Goal: Task Accomplishment & Management: Use online tool/utility

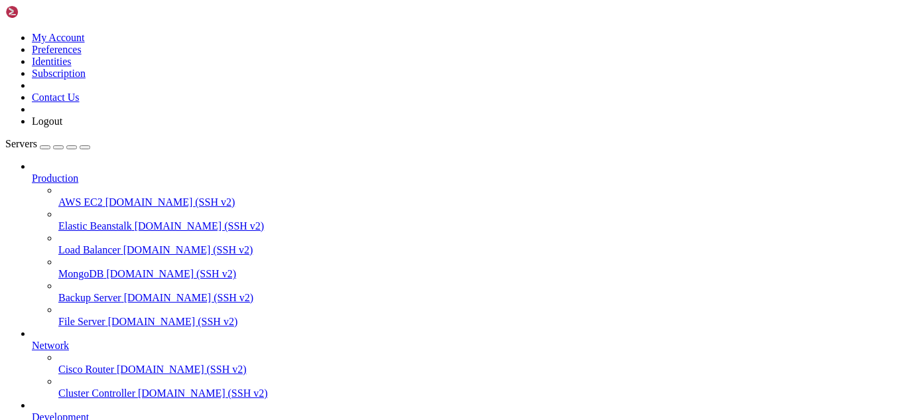
scroll to position [1454, 0]
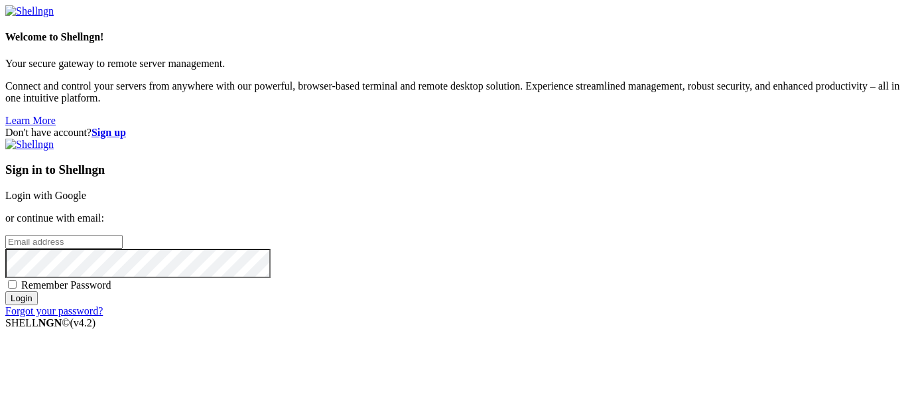
click at [86, 190] on link "Login with Google" at bounding box center [45, 195] width 81 height 11
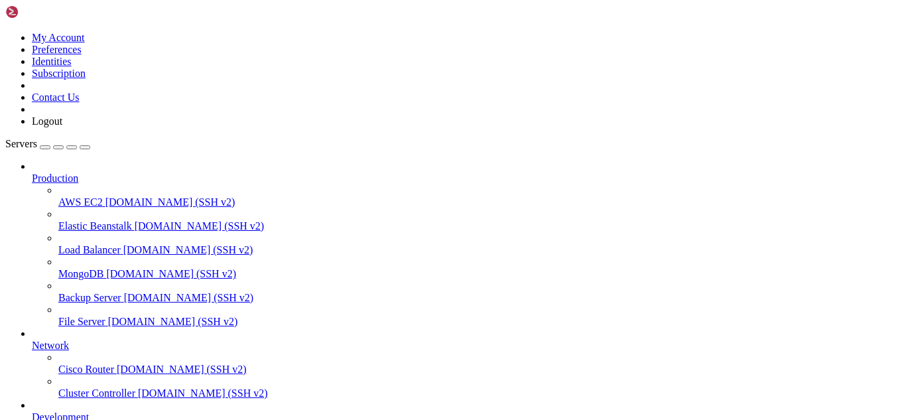
scroll to position [1511, 0]
drag, startPoint x: 176, startPoint y: 1110, endPoint x: 157, endPoint y: 1105, distance: 19.8
drag, startPoint x: 405, startPoint y: 1093, endPoint x: 12, endPoint y: 1079, distance: 392.9
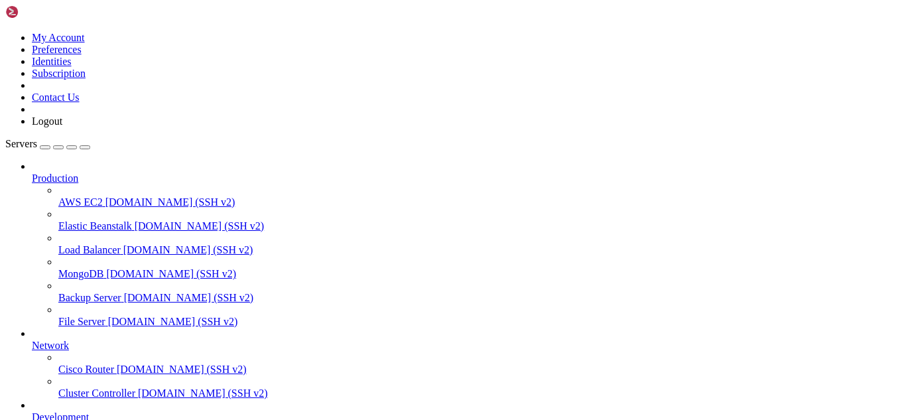
copy div "[root@hosting ~]# curl -I [URL][DOMAIN_NAME] curl: (7) Failed to connect to [DO…"
drag, startPoint x: 177, startPoint y: 1114, endPoint x: 164, endPoint y: 1113, distance: 12.6
drag, startPoint x: 164, startPoint y: 1113, endPoint x: 235, endPoint y: 1108, distance: 70.6
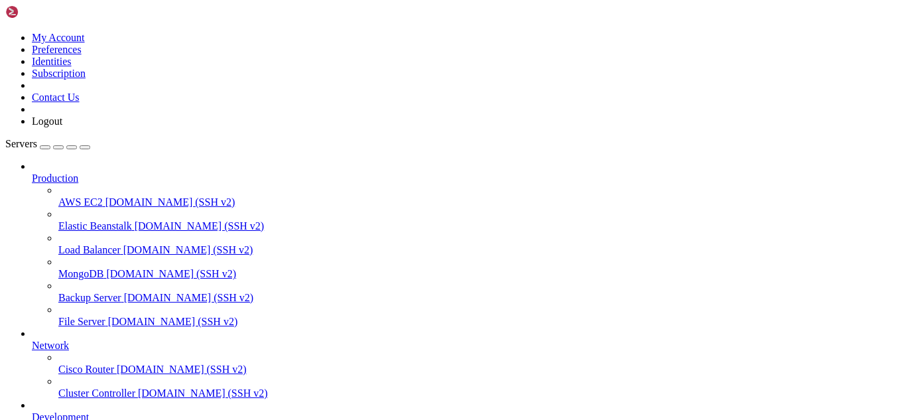
drag, startPoint x: 149, startPoint y: 1104, endPoint x: 119, endPoint y: 1110, distance: 29.8
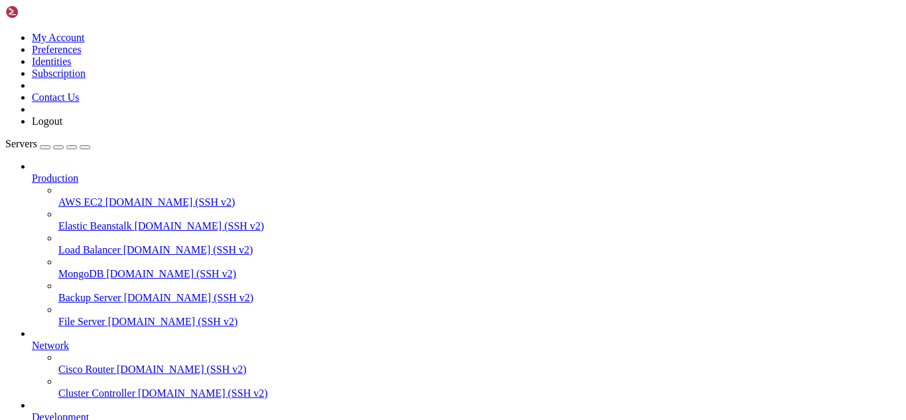
drag, startPoint x: 148, startPoint y: 1105, endPoint x: 139, endPoint y: 1103, distance: 8.8
drag, startPoint x: 558, startPoint y: 1090, endPoint x: 12, endPoint y: 847, distance: 597.6
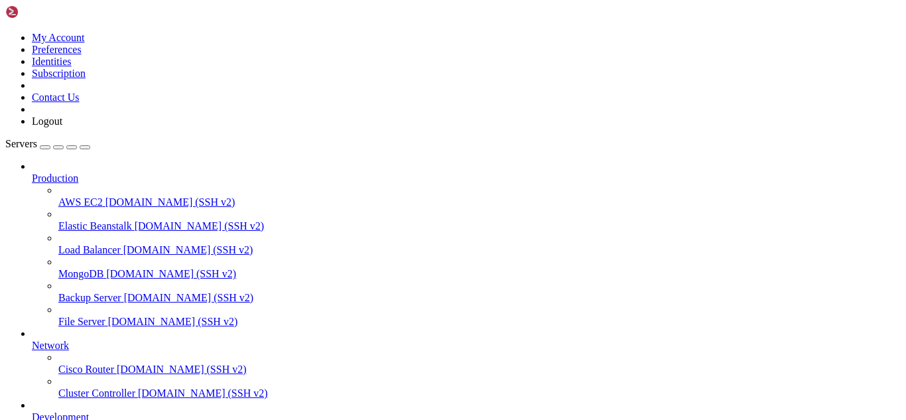
copy div "LOR Ipsu: dolo://sita.consec-adipisci.eli SED Doeiu: temp://incid.utlabo-etdolo…"
drag, startPoint x: 305, startPoint y: 1104, endPoint x: 239, endPoint y: 1091, distance: 67.0
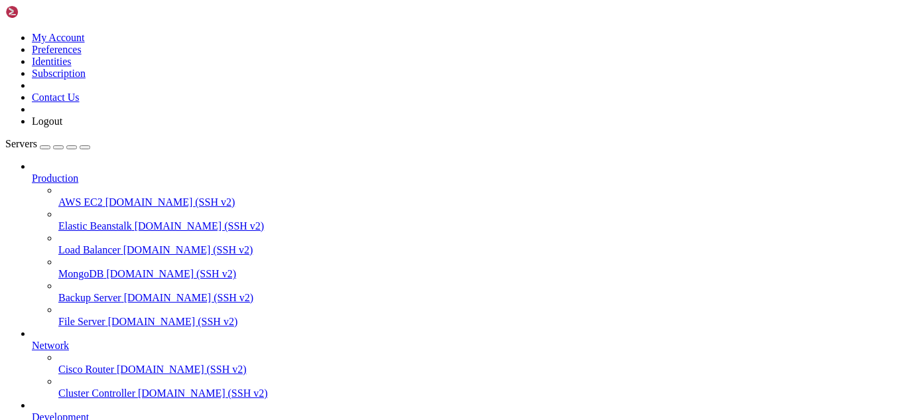
drag, startPoint x: 639, startPoint y: 1092, endPoint x: 59, endPoint y: 1040, distance: 582.6
drag, startPoint x: 168, startPoint y: 1117, endPoint x: 153, endPoint y: 1113, distance: 16.4
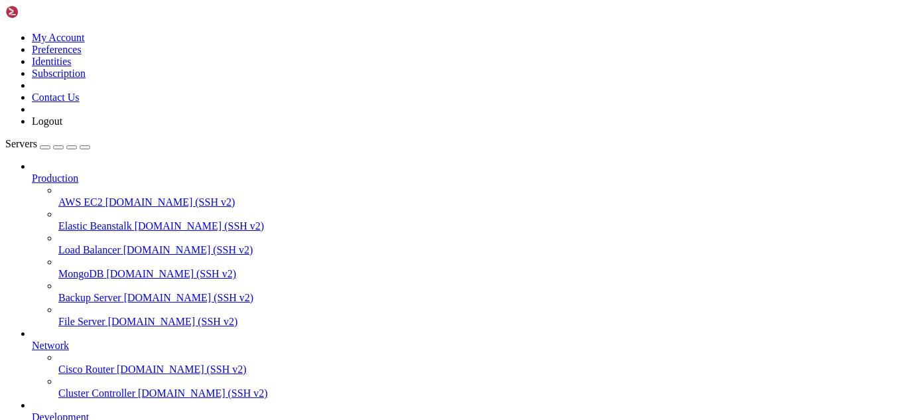
type input "/"
paste input "/etc/nginx/conf.d/"
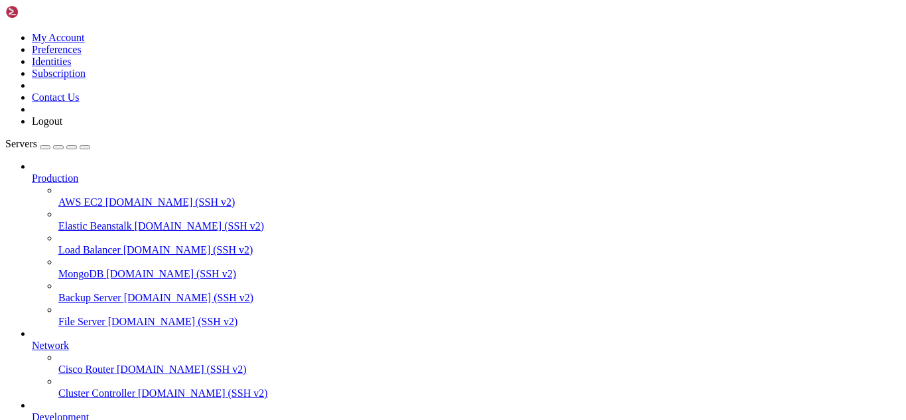
type input "/etc/nginx/conf.d/vhosts"
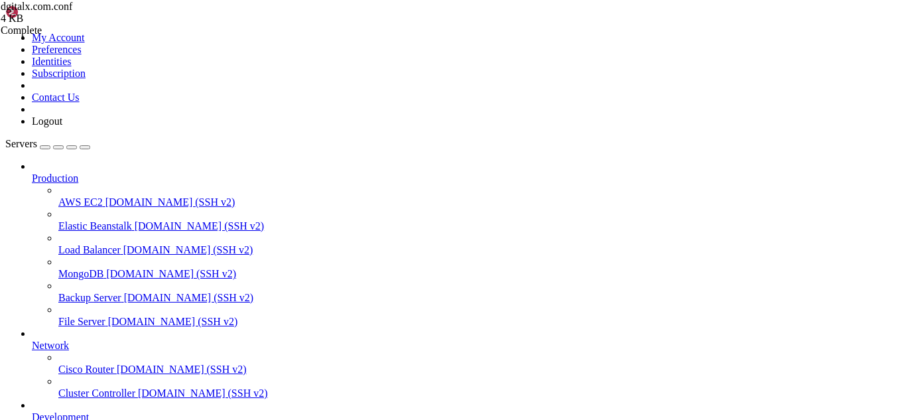
type textarea "} }"
drag, startPoint x: 409, startPoint y: 40, endPoint x: 168, endPoint y: 48, distance: 240.2
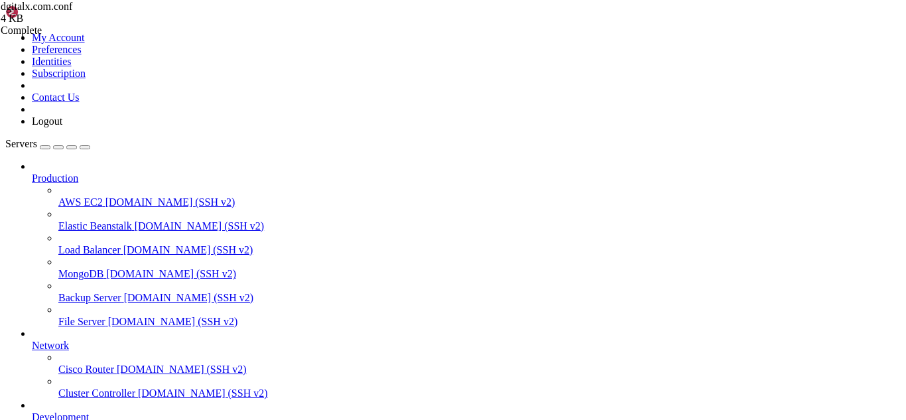
drag, startPoint x: 316, startPoint y: 44, endPoint x: 195, endPoint y: 44, distance: 120.7
paste input "usr/local/apache/conf/"
type input "/usr/local/apache/conf/"
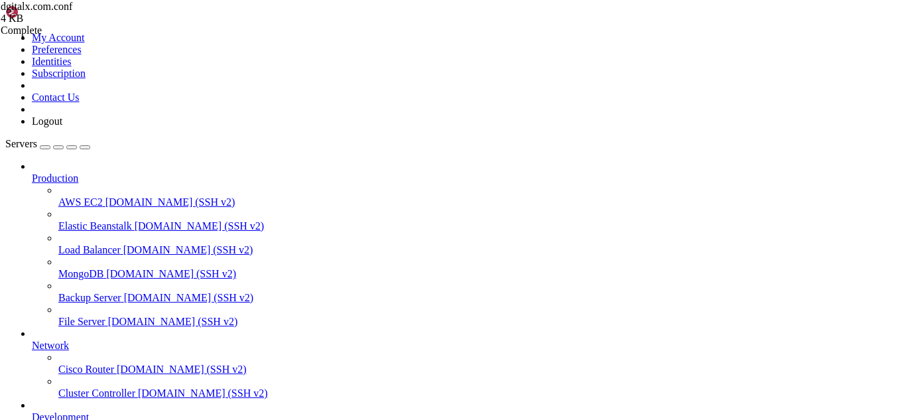
type textarea "L"
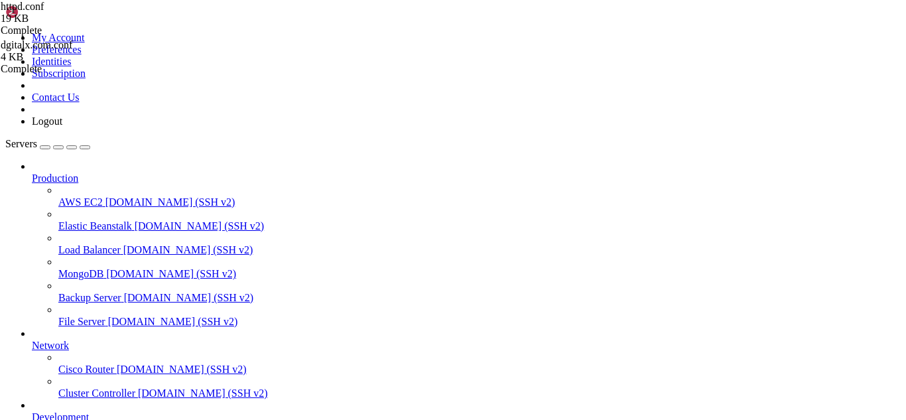
paste textarea "Listen [TECHNICAL_ID]"
type textarea "Listen [TECHNICAL_ID]"
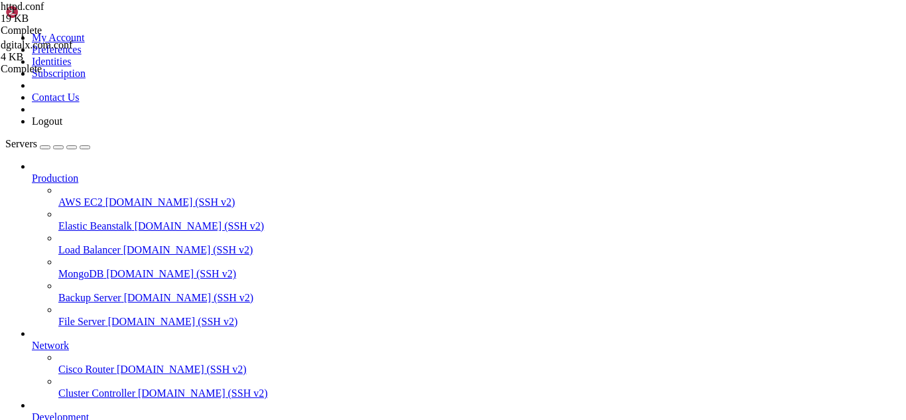
drag, startPoint x: 143, startPoint y: 1131, endPoint x: 123, endPoint y: 1132, distance: 19.9
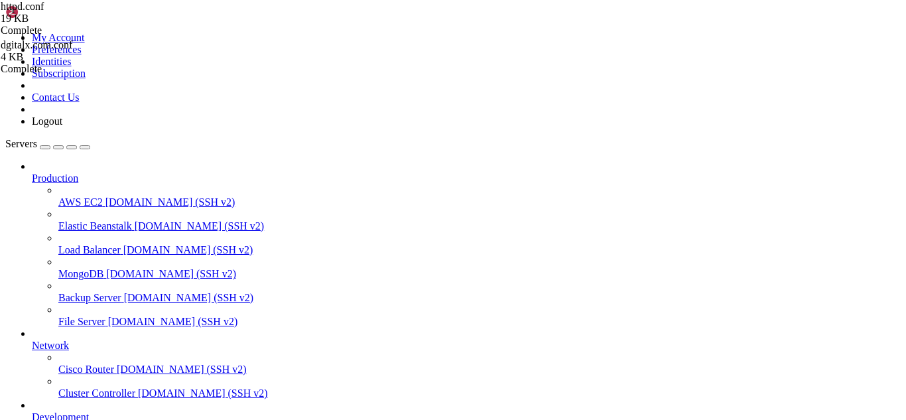
drag, startPoint x: 206, startPoint y: 1134, endPoint x: 195, endPoint y: 1133, distance: 11.4
drag, startPoint x: 535, startPoint y: 1112, endPoint x: 8, endPoint y: 1108, distance: 527.3
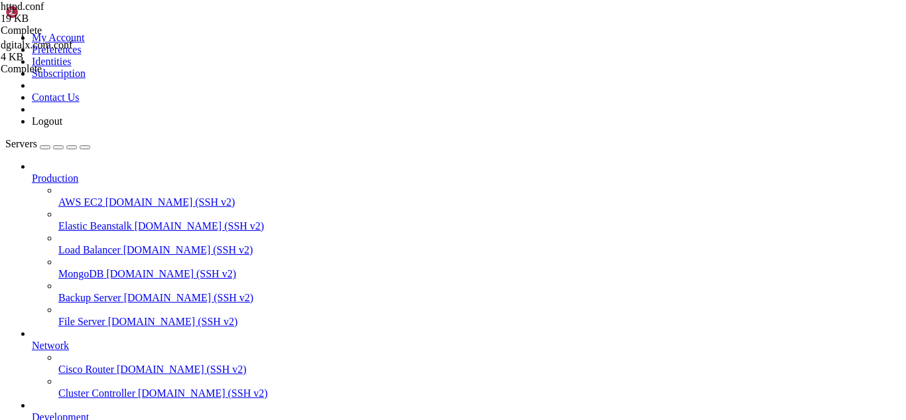
drag, startPoint x: 8, startPoint y: 1108, endPoint x: 209, endPoint y: 1117, distance: 201.2
drag, startPoint x: 200, startPoint y: 1147, endPoint x: 174, endPoint y: 1133, distance: 29.4
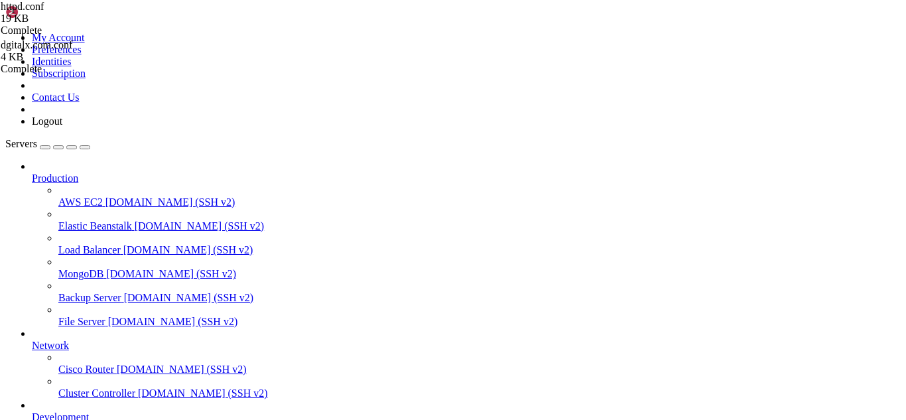
drag, startPoint x: 410, startPoint y: 1125, endPoint x: 11, endPoint y: 1115, distance: 398.7
copy div "[root@hosting ~]# curl -I [URL][DOMAIN_NAME] curl: (7) Failed to connect to [DO…"
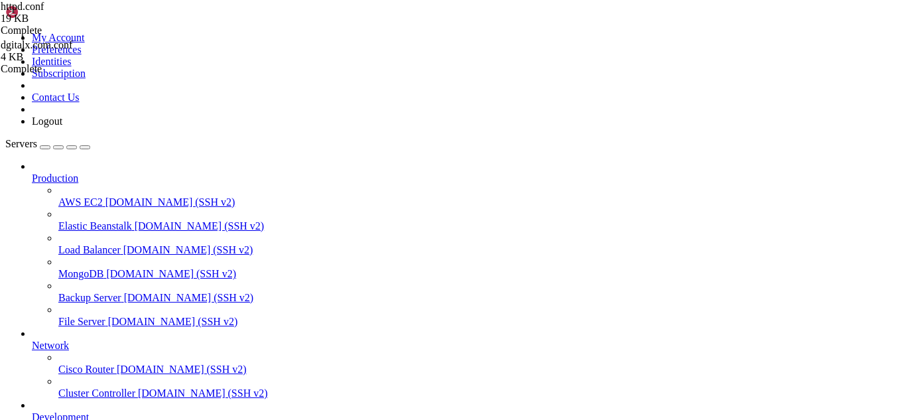
scroll to position [4002, 0]
drag, startPoint x: 254, startPoint y: 1140, endPoint x: 225, endPoint y: 1137, distance: 28.6
drag, startPoint x: 548, startPoint y: 1112, endPoint x: 14, endPoint y: 850, distance: 595.6
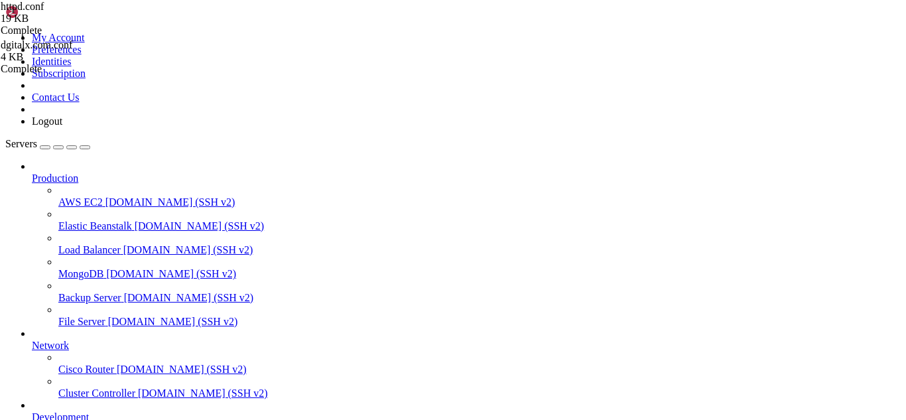
copy div "lore@ipsumdo ~]# sitametco adipis elits ● doeiu.tempori - Utl etdol MAGN ali en…"
drag, startPoint x: 192, startPoint y: 1136, endPoint x: 175, endPoint y: 1135, distance: 16.6
drag, startPoint x: 113, startPoint y: 1123, endPoint x: 12, endPoint y: 1096, distance: 105.2
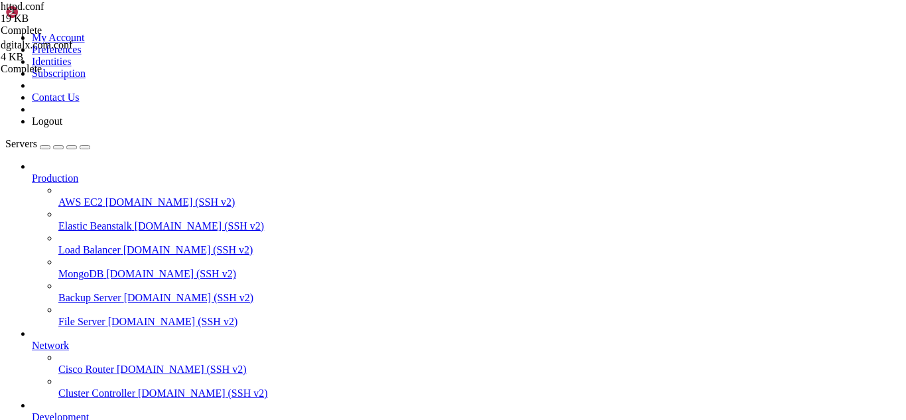
copy div "[root@hosting ~]# netstat -tulnp | grep nginx tcp 0 0 [TECHNICAL_ID] [TECHNICAL…"
drag, startPoint x: 199, startPoint y: 1135, endPoint x: 188, endPoint y: 1133, distance: 10.8
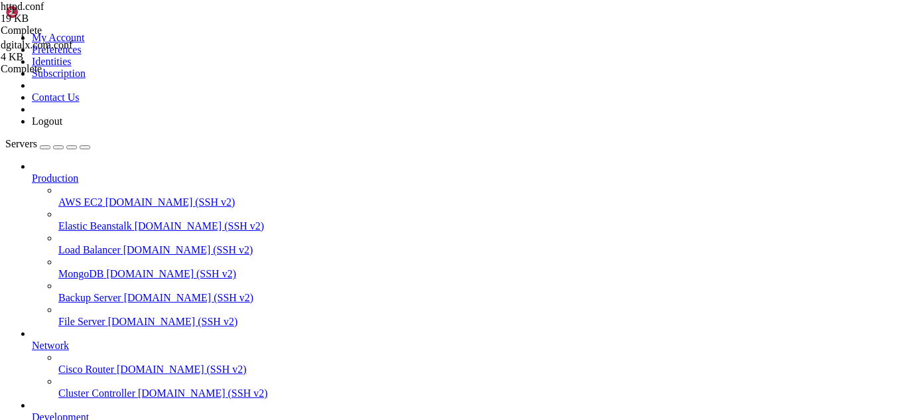
drag, startPoint x: 497, startPoint y: 1112, endPoint x: 13, endPoint y: 820, distance: 566.2
copy div "[root@hosting ~]# csf -l | grep 80 23 0 0 ACCEPT tcp -- !lo * [URL] [URL] ctsta…"
drag, startPoint x: 177, startPoint y: 1136, endPoint x: 143, endPoint y: 1131, distance: 34.9
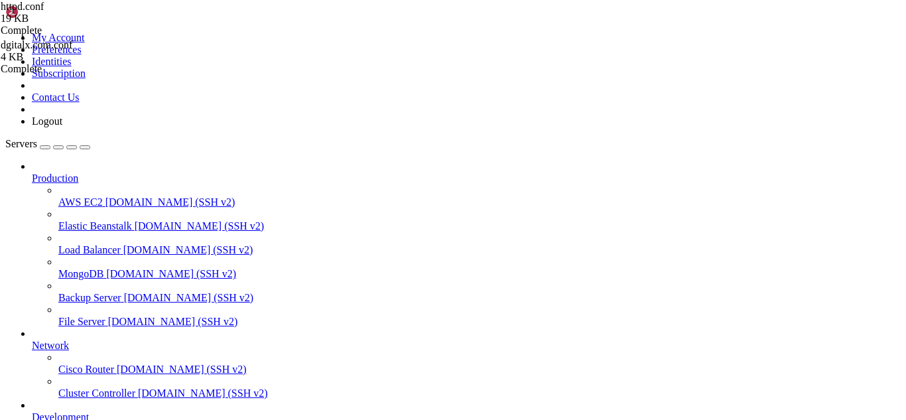
drag, startPoint x: 157, startPoint y: 1119, endPoint x: 11, endPoint y: 1071, distance: 153.5
copy div "[root@hosting ~]# netstat -tulnp | grep 82 tcp 0 0 [TECHNICAL_ID] 82 [TECHNICAL…"
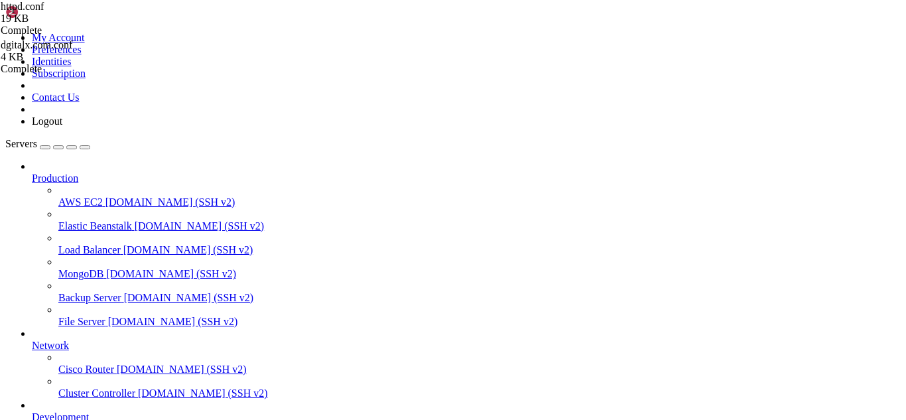
drag, startPoint x: 193, startPoint y: 1133, endPoint x: 176, endPoint y: 1133, distance: 16.6
drag, startPoint x: 176, startPoint y: 1113, endPoint x: 11, endPoint y: 1094, distance: 166.9
copy div "[root@hosting ~]# netstat -tulnp | grep 80 tcp 0 0 [URL]: 80 [TECHNICAL_ID]:* L…"
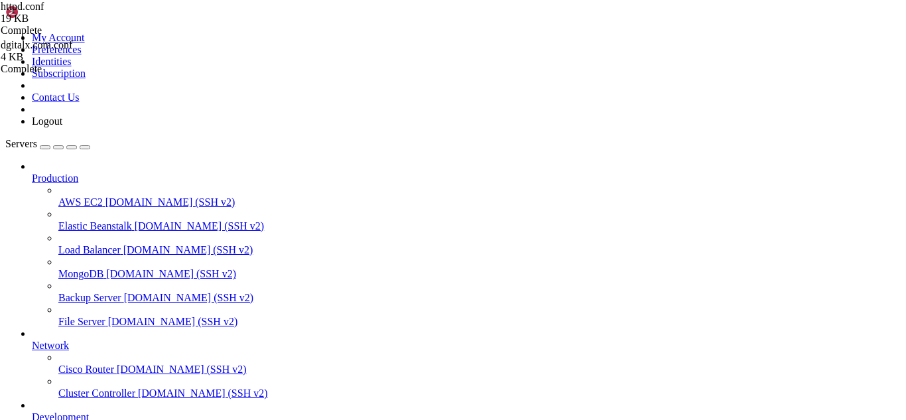
scroll to position [4679, 0]
drag, startPoint x: 210, startPoint y: 1142, endPoint x: 168, endPoint y: 1126, distance: 44.7
drag, startPoint x: 157, startPoint y: 1106, endPoint x: 12, endPoint y: 936, distance: 223.5
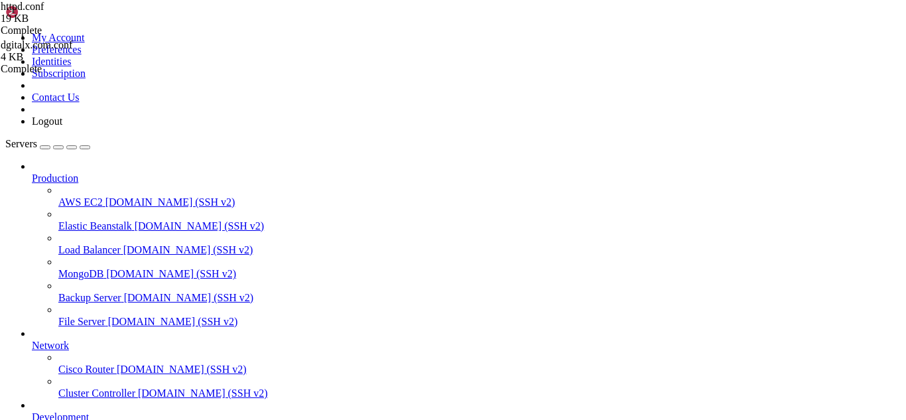
copy div "[root@hosting ~]# curl -I [URL][TECHNICAL_ID] curl: (7) Failed to connect to [T…"
drag, startPoint x: 334, startPoint y: 46, endPoint x: 203, endPoint y: 50, distance: 131.4
paste input "etc/nginx/conf.d"
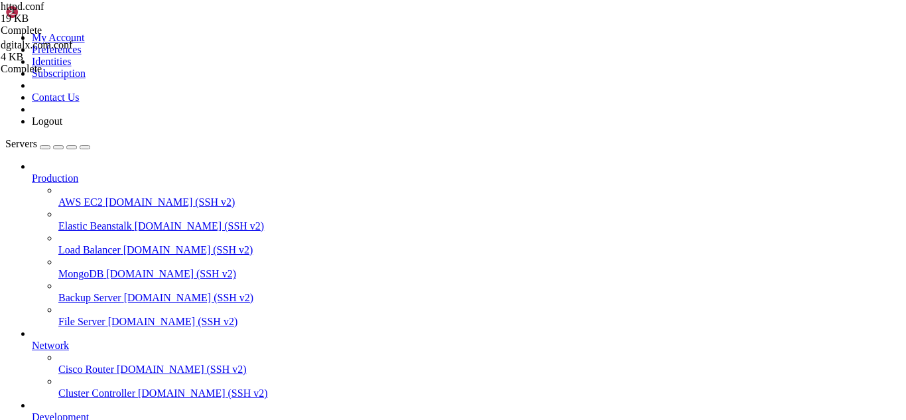
type input "/etc/nginx/conf.d/"
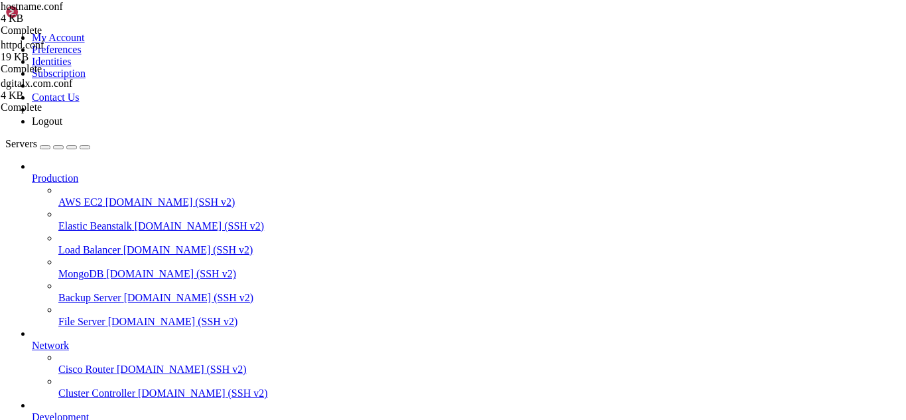
type textarea "} }"
drag, startPoint x: 290, startPoint y: 51, endPoint x: 149, endPoint y: 37, distance: 141.9
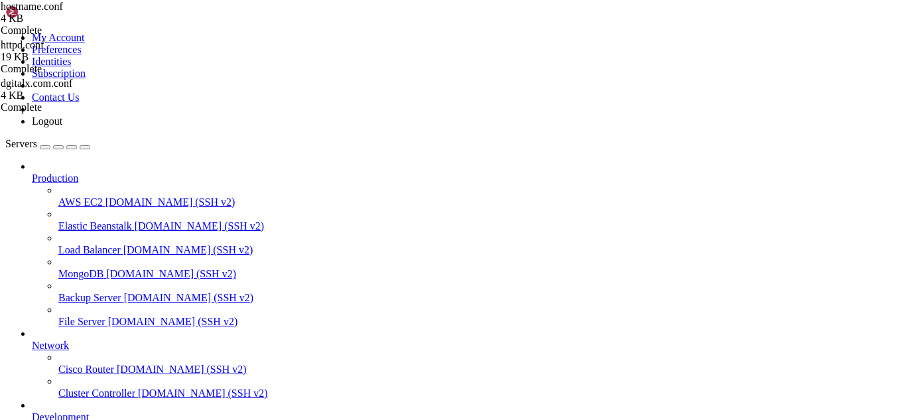
type input "/etc/nginx/conf.d/vhosts"
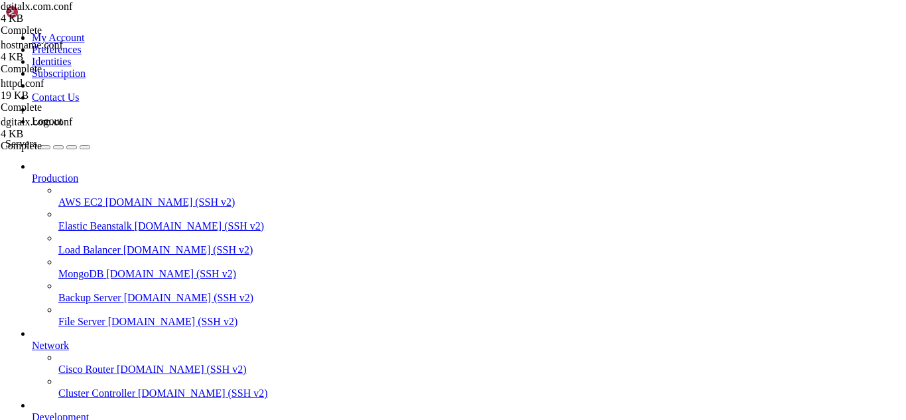
type textarea "server_name [DOMAIN_NAME] [DOMAIN_NAME];"
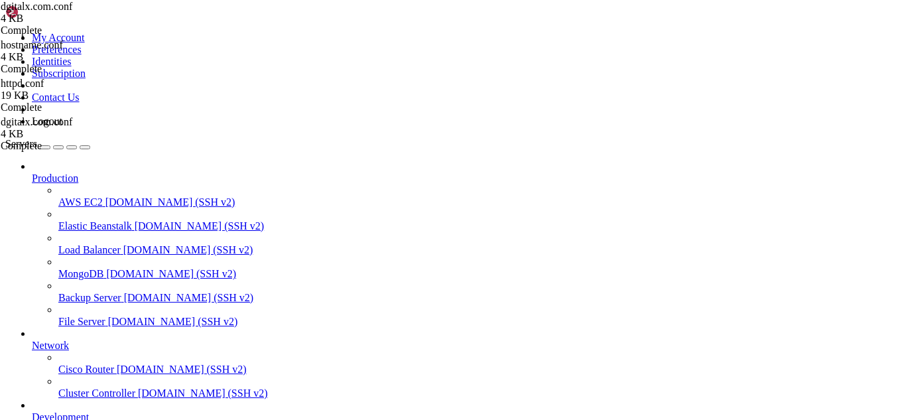
drag, startPoint x: 308, startPoint y: 70, endPoint x: 207, endPoint y: 75, distance: 100.9
paste textarea "listen [::]:80 default_server"
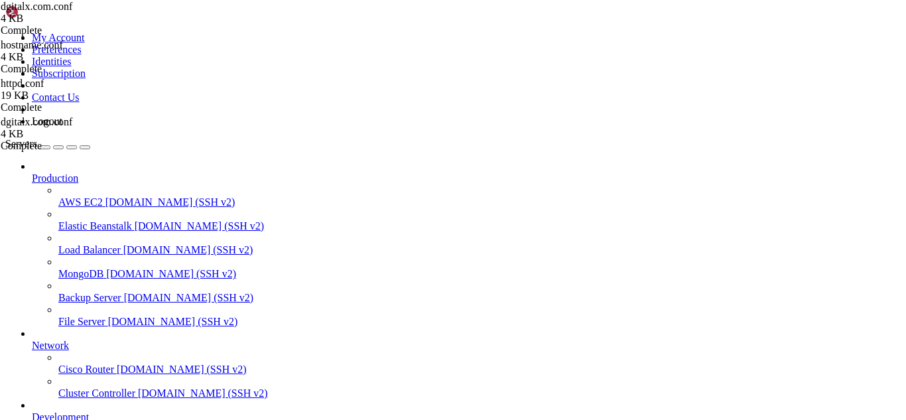
type textarea "listen [::]:80 default_server;"
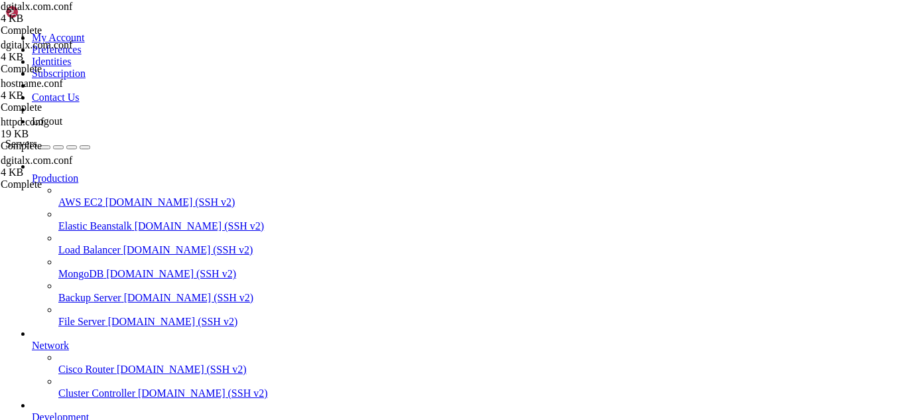
drag, startPoint x: 186, startPoint y: 1127, endPoint x: 166, endPoint y: 1131, distance: 19.5
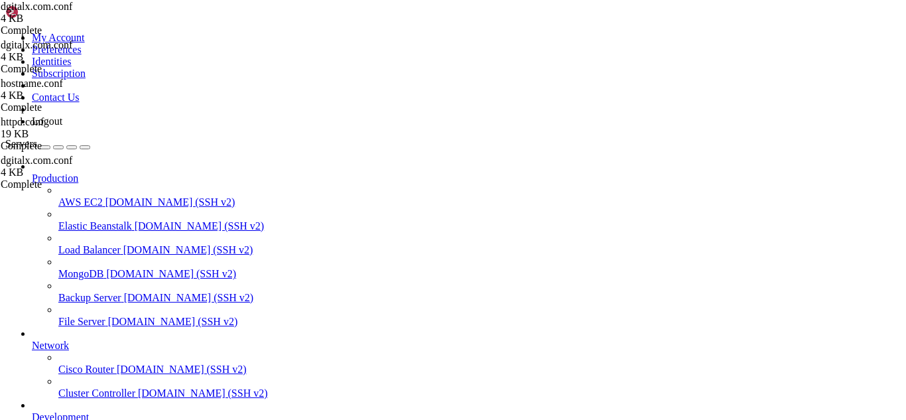
drag, startPoint x: 265, startPoint y: 1127, endPoint x: 245, endPoint y: 1133, distance: 20.6
drag, startPoint x: 380, startPoint y: 1149, endPoint x: 346, endPoint y: 1133, distance: 38.0
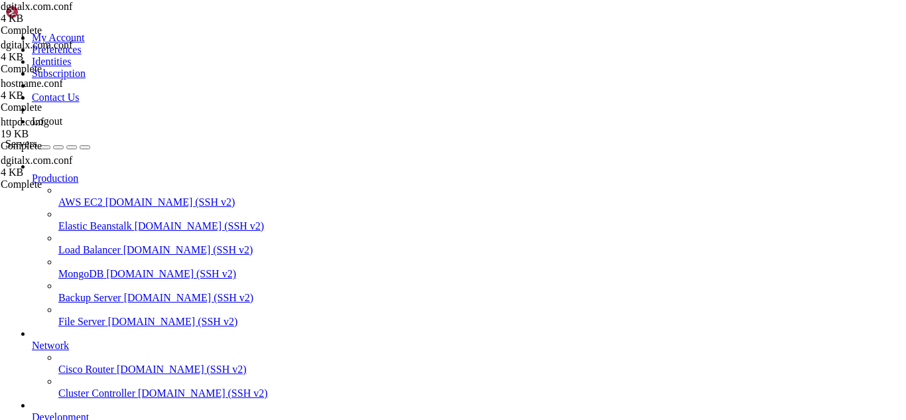
drag, startPoint x: 300, startPoint y: 1112, endPoint x: 13, endPoint y: 1068, distance: 291.1
copy div "[root@hosting ~]# curl -I [URL][DOMAIN_NAME] curl: (7) Failed to connect to [DO…"
drag, startPoint x: 368, startPoint y: 1125, endPoint x: 318, endPoint y: 1134, distance: 50.6
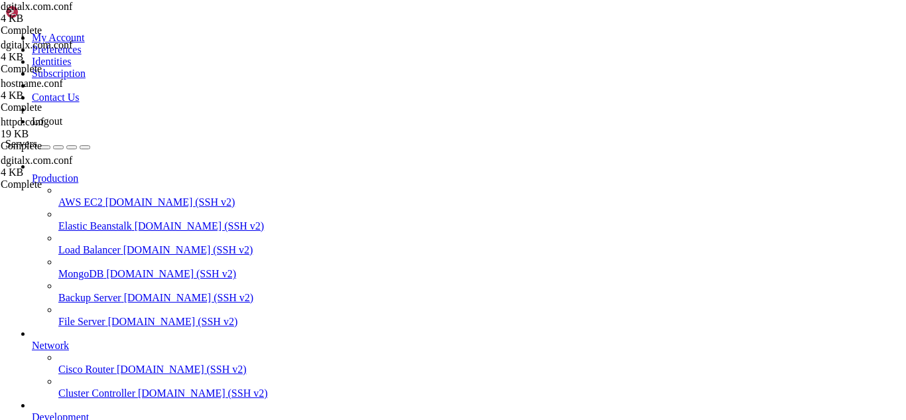
drag, startPoint x: 404, startPoint y: 1115, endPoint x: 13, endPoint y: 902, distance: 445.4
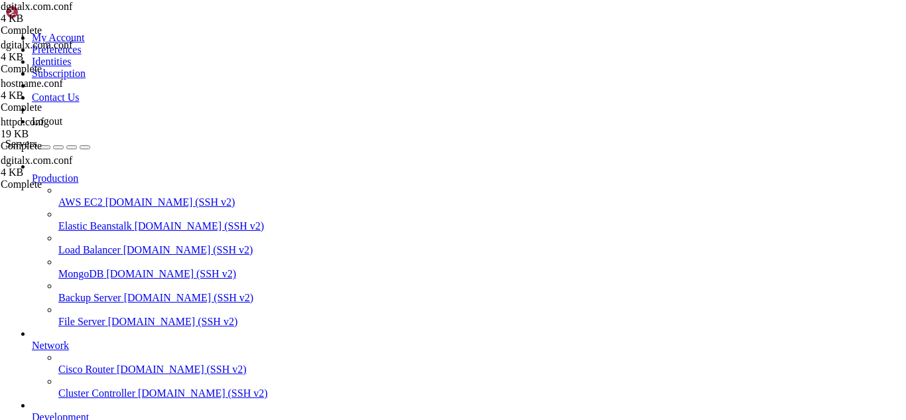
type textarea "} }"
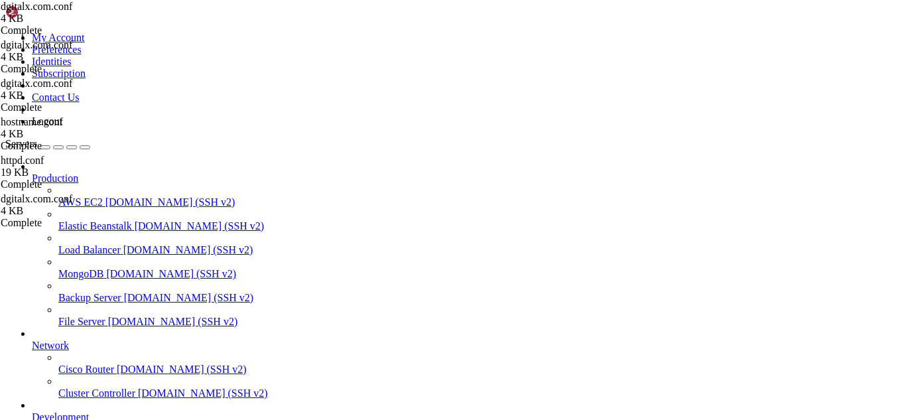
drag, startPoint x: 187, startPoint y: 1127, endPoint x: 163, endPoint y: 1133, distance: 24.6
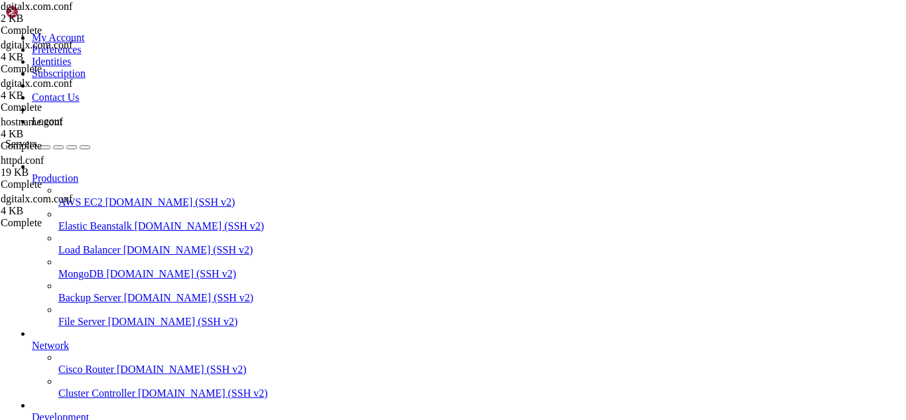
scroll to position [5118, 0]
drag, startPoint x: 240, startPoint y: 1131, endPoint x: 204, endPoint y: 1129, distance: 36.5
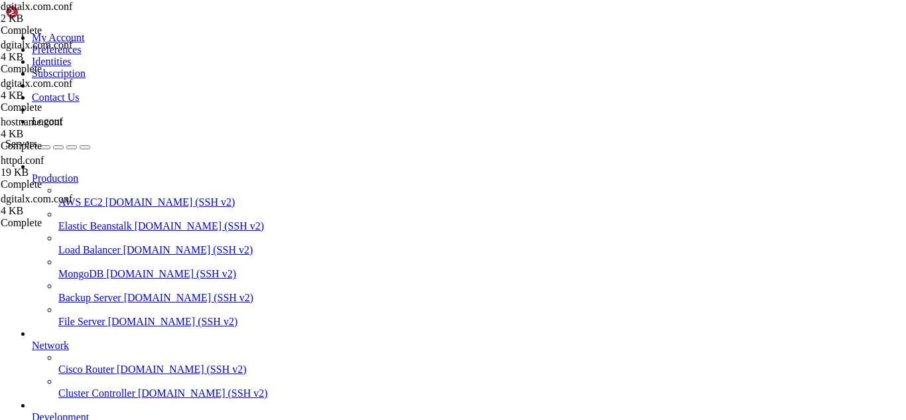
drag, startPoint x: 215, startPoint y: 1135, endPoint x: 180, endPoint y: 1133, distance: 35.2
drag, startPoint x: 288, startPoint y: 1117, endPoint x: 11, endPoint y: 1048, distance: 286.3
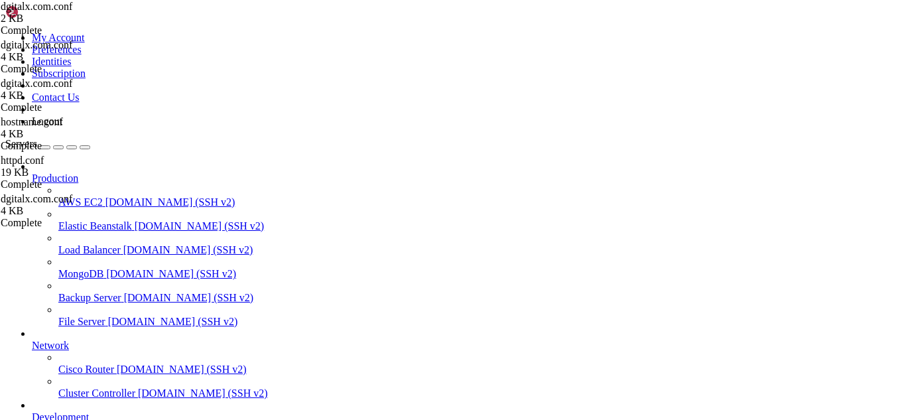
drag, startPoint x: 200, startPoint y: 1146, endPoint x: 180, endPoint y: 1141, distance: 20.6
drag, startPoint x: 107, startPoint y: 1125, endPoint x: 11, endPoint y: 1104, distance: 98.5
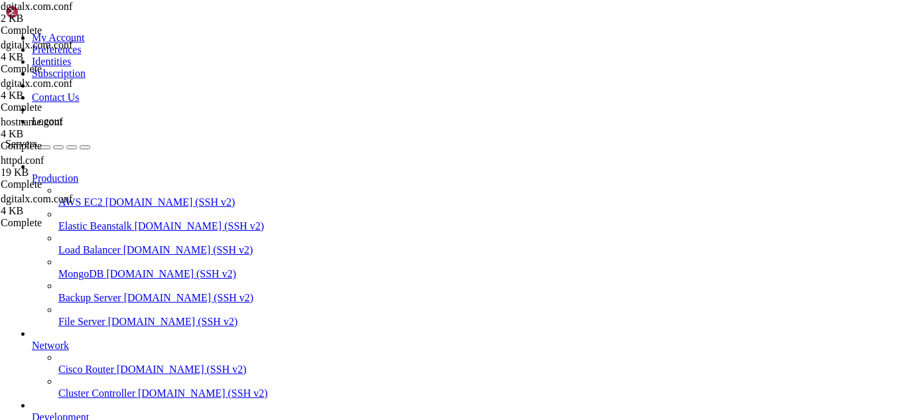
scroll to position [412, 0]
type textarea "}"
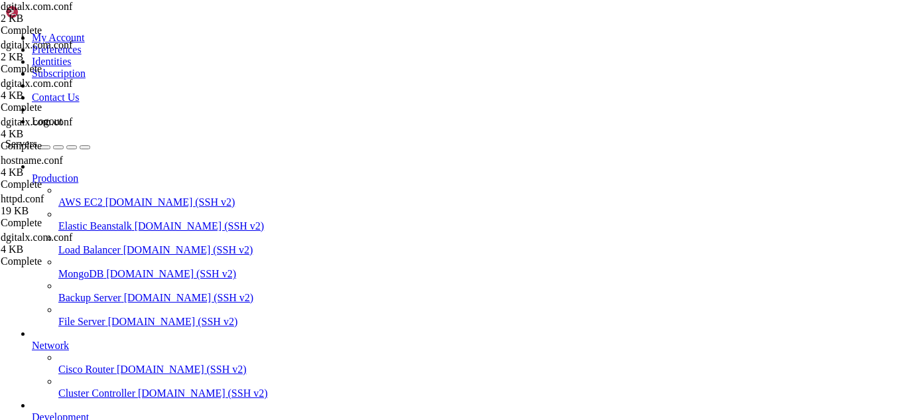
scroll to position [0, 14987]
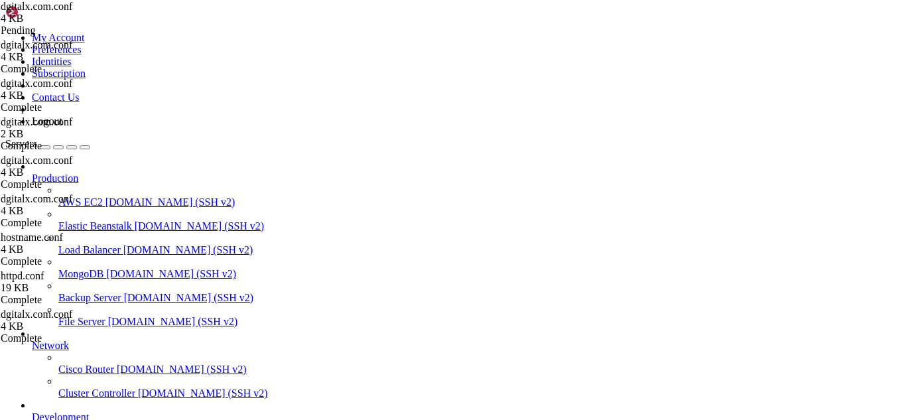
paste textarea
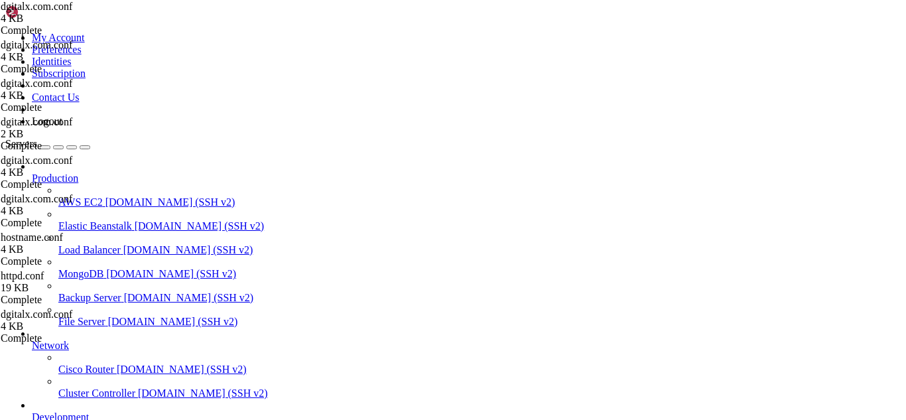
scroll to position [5242, 0]
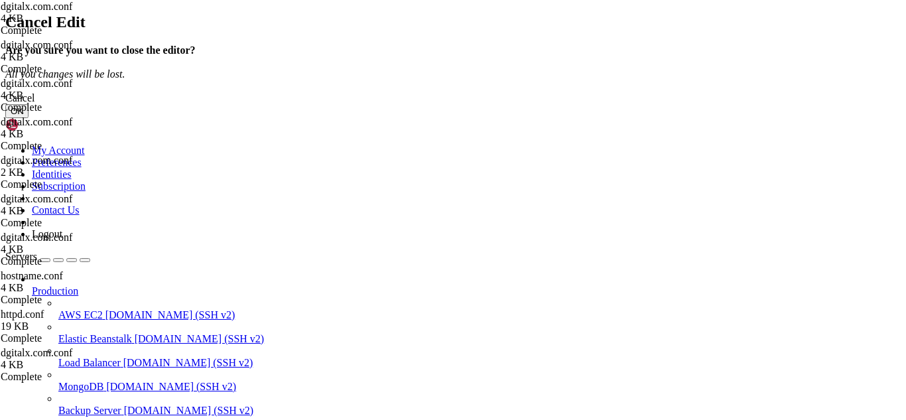
click at [29, 118] on button "OK" at bounding box center [16, 111] width 23 height 14
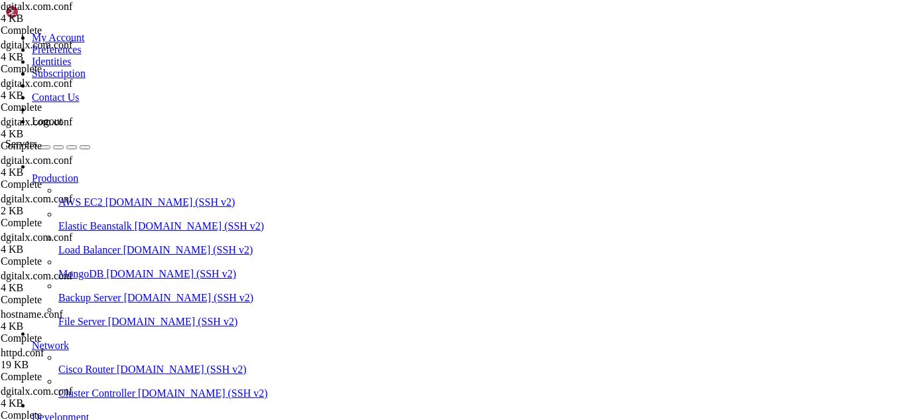
drag, startPoint x: 188, startPoint y: 1143, endPoint x: 153, endPoint y: 1117, distance: 44.0
drag, startPoint x: 12, startPoint y: 903, endPoint x: 155, endPoint y: 1131, distance: 269.6
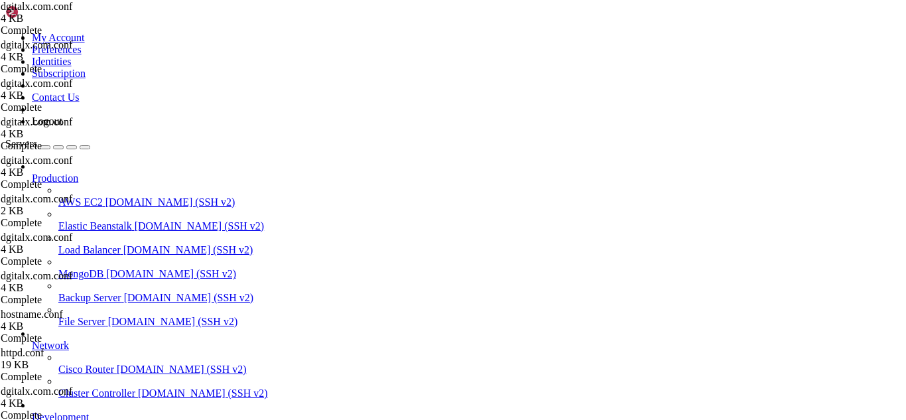
type textarea "} }"
click at [413, 160] on div at bounding box center [453, 210] width 906 height 420
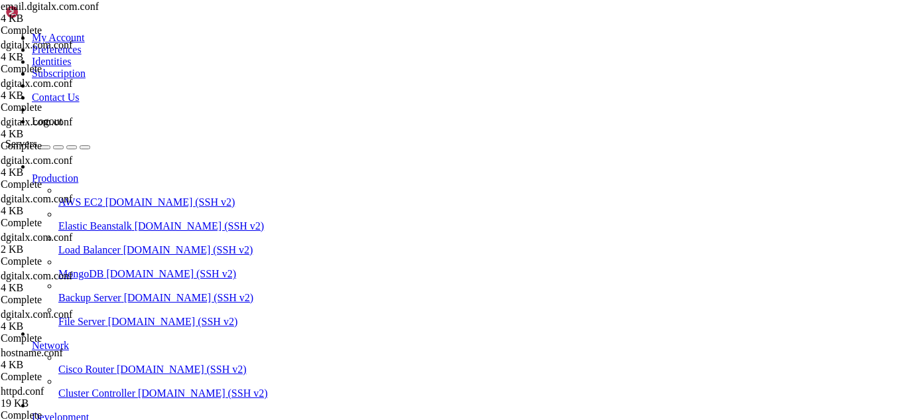
scroll to position [548, 0]
drag, startPoint x: 346, startPoint y: 265, endPoint x: 259, endPoint y: 265, distance: 86.9
drag, startPoint x: 355, startPoint y: 355, endPoint x: 257, endPoint y: 358, distance: 97.5
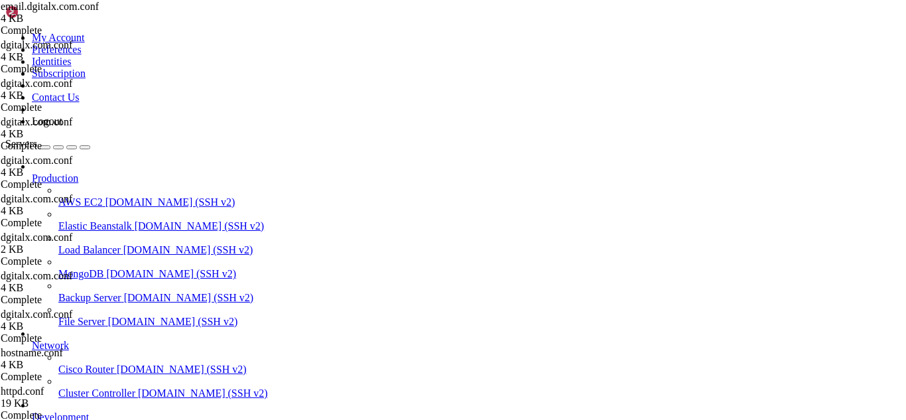
type textarea "server_name [DOMAIN_NAME];"
